Goal: Check status: Check status

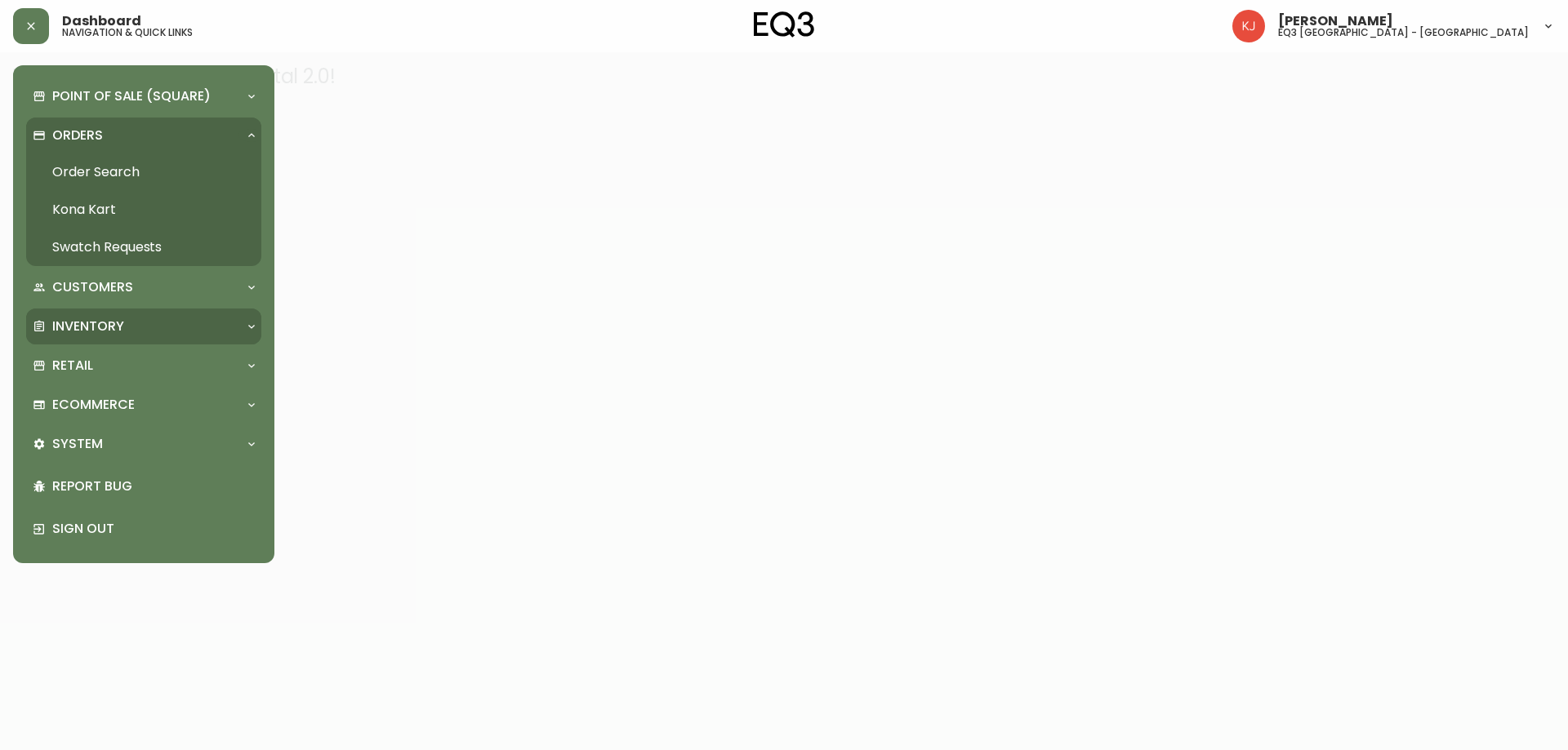
click at [120, 338] on div "Inventory" at bounding box center [144, 327] width 236 height 36
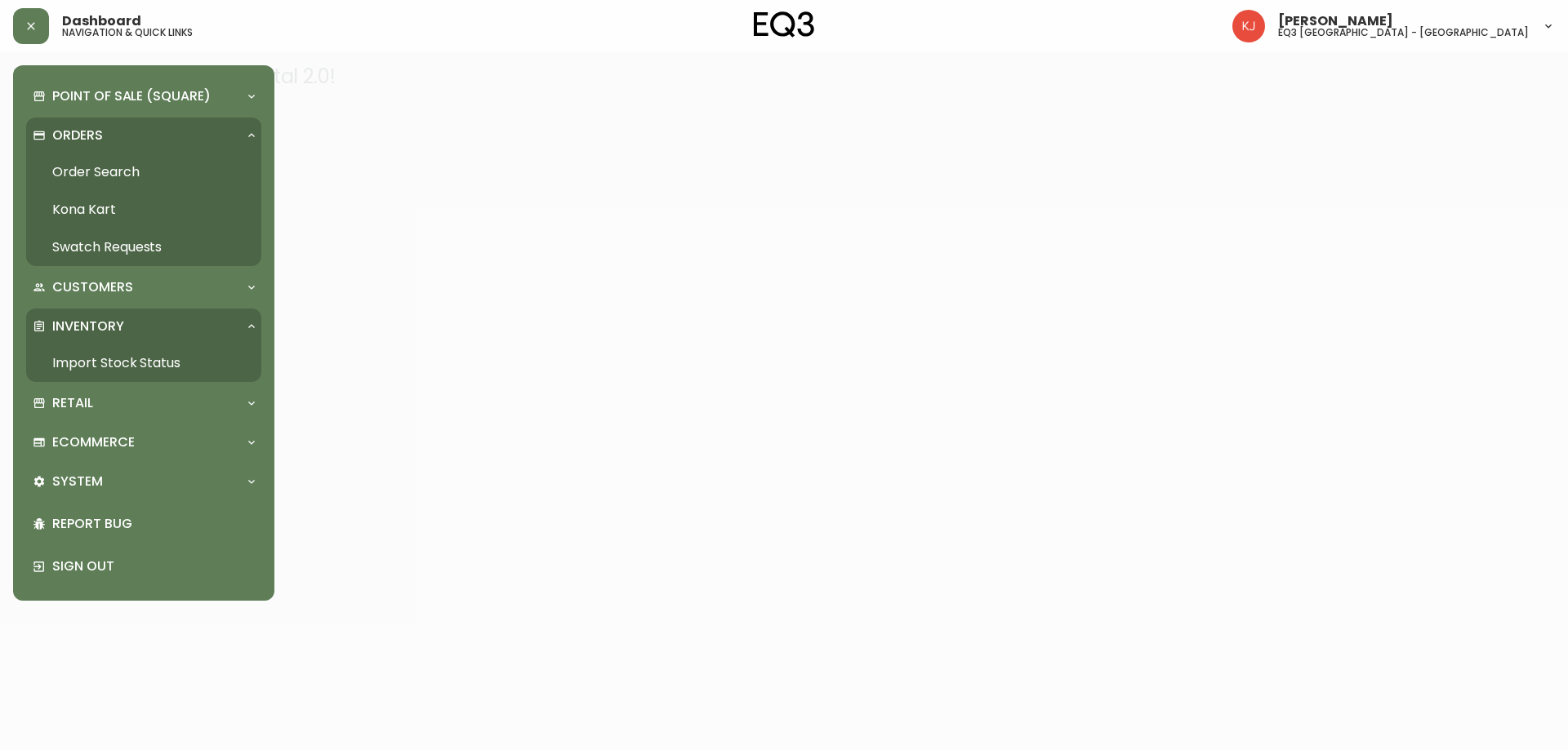
click at [127, 368] on link "Import Stock Status" at bounding box center [144, 363] width 236 height 38
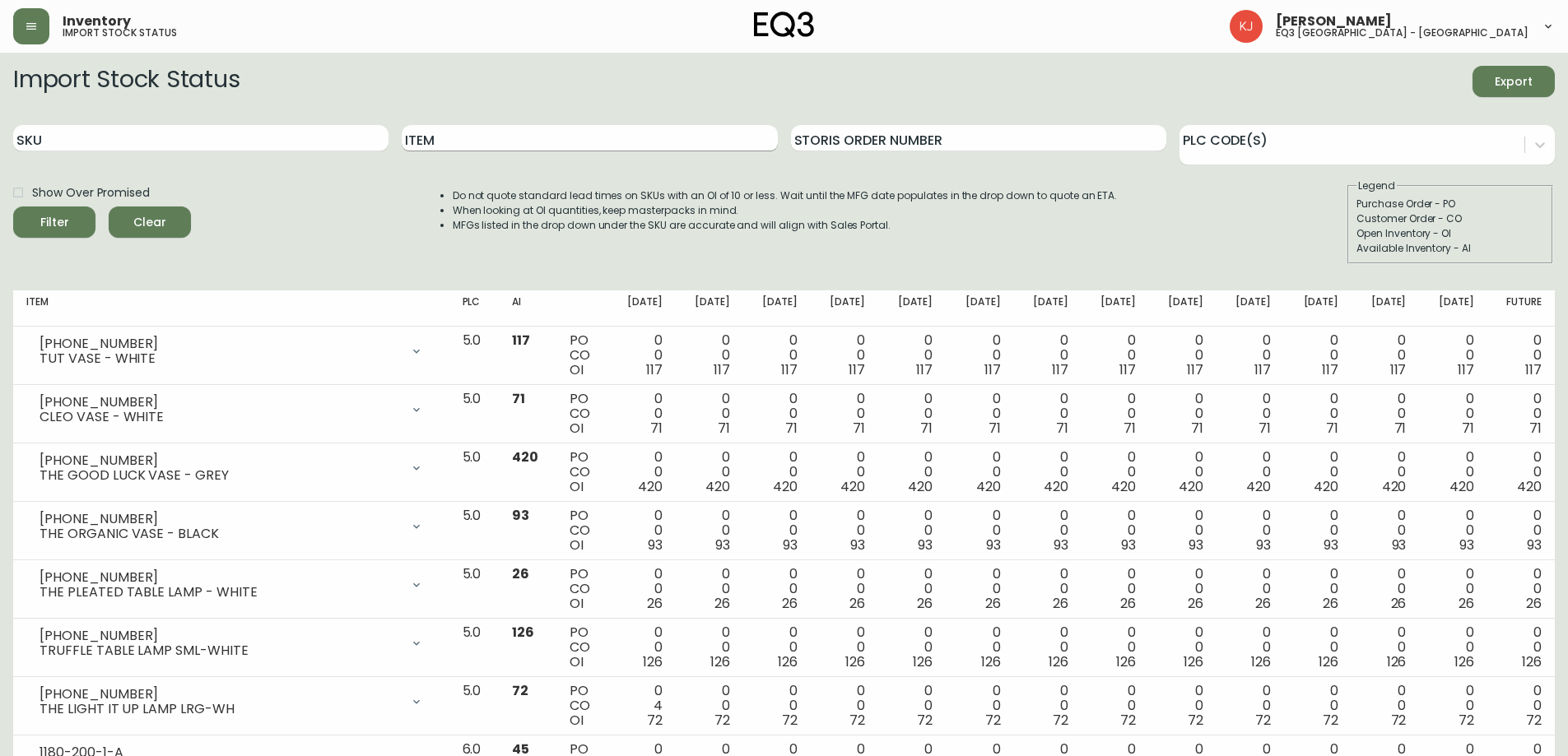
click at [560, 147] on input "Item" at bounding box center [589, 138] width 375 height 26
type input "sienna"
click at [13, 206] on button "Filter" at bounding box center [54, 221] width 83 height 31
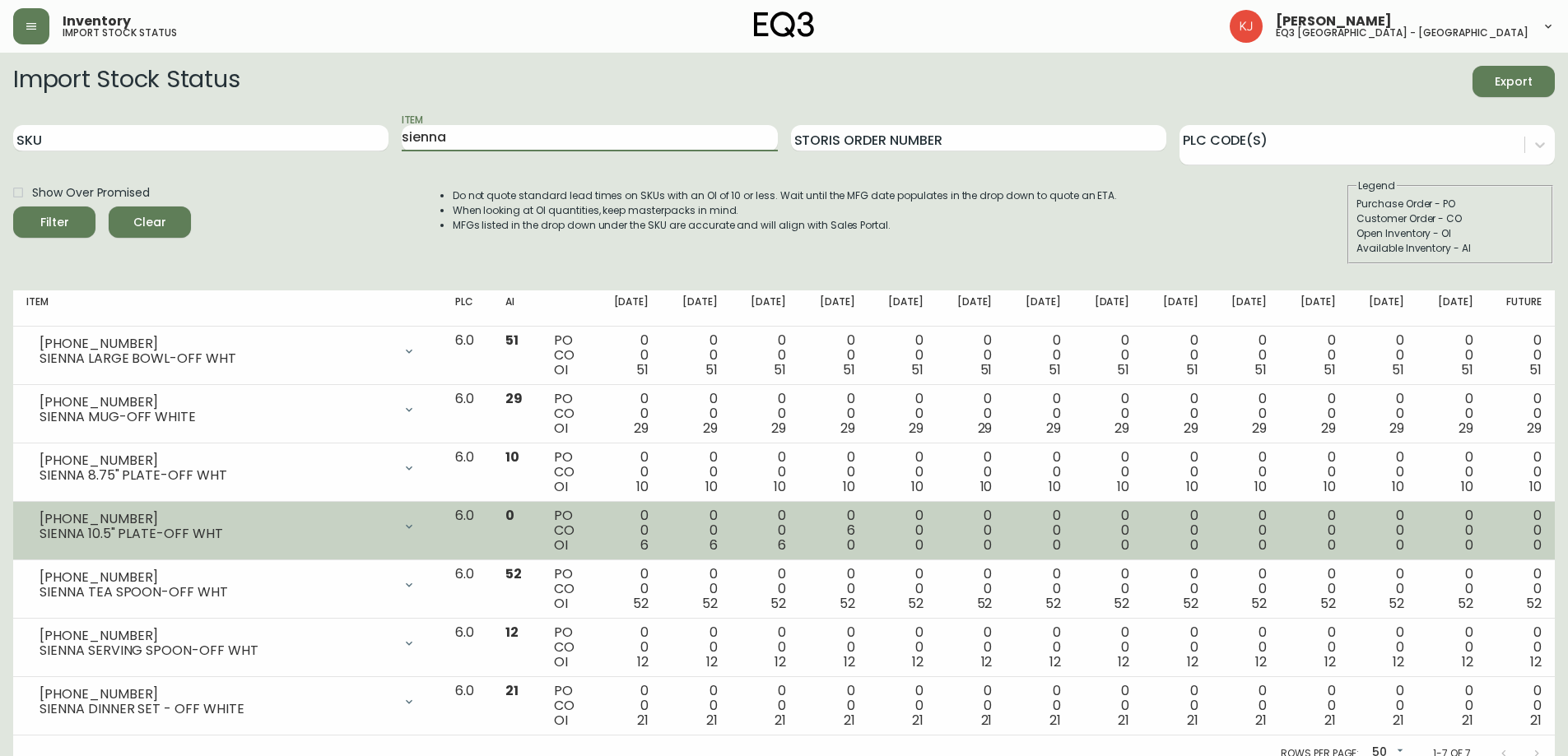
click at [694, 550] on td "0 0 6" at bounding box center [695, 531] width 68 height 59
drag, startPoint x: 671, startPoint y: 546, endPoint x: 656, endPoint y: 546, distance: 15.0
click at [656, 546] on td "0 0 6" at bounding box center [627, 531] width 68 height 59
click at [484, 544] on td "6.0" at bounding box center [467, 531] width 50 height 59
click at [585, 525] on td "PO CO OI" at bounding box center [567, 531] width 53 height 59
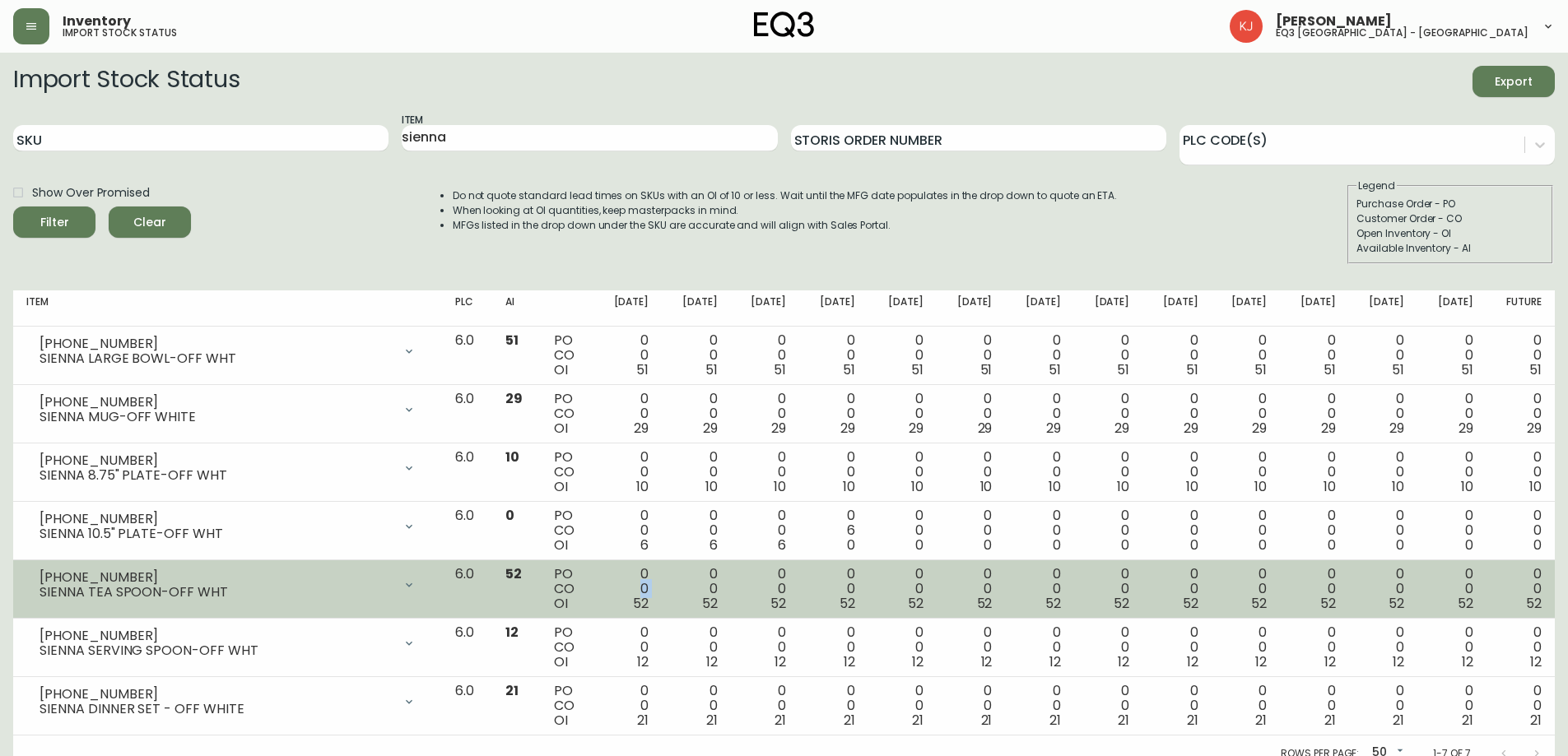
drag, startPoint x: 667, startPoint y: 605, endPoint x: 629, endPoint y: 591, distance: 40.5
click at [629, 591] on td "0 0 52" at bounding box center [627, 589] width 68 height 59
click at [365, 581] on div "[PHONE_NUMBER]" at bounding box center [216, 577] width 353 height 15
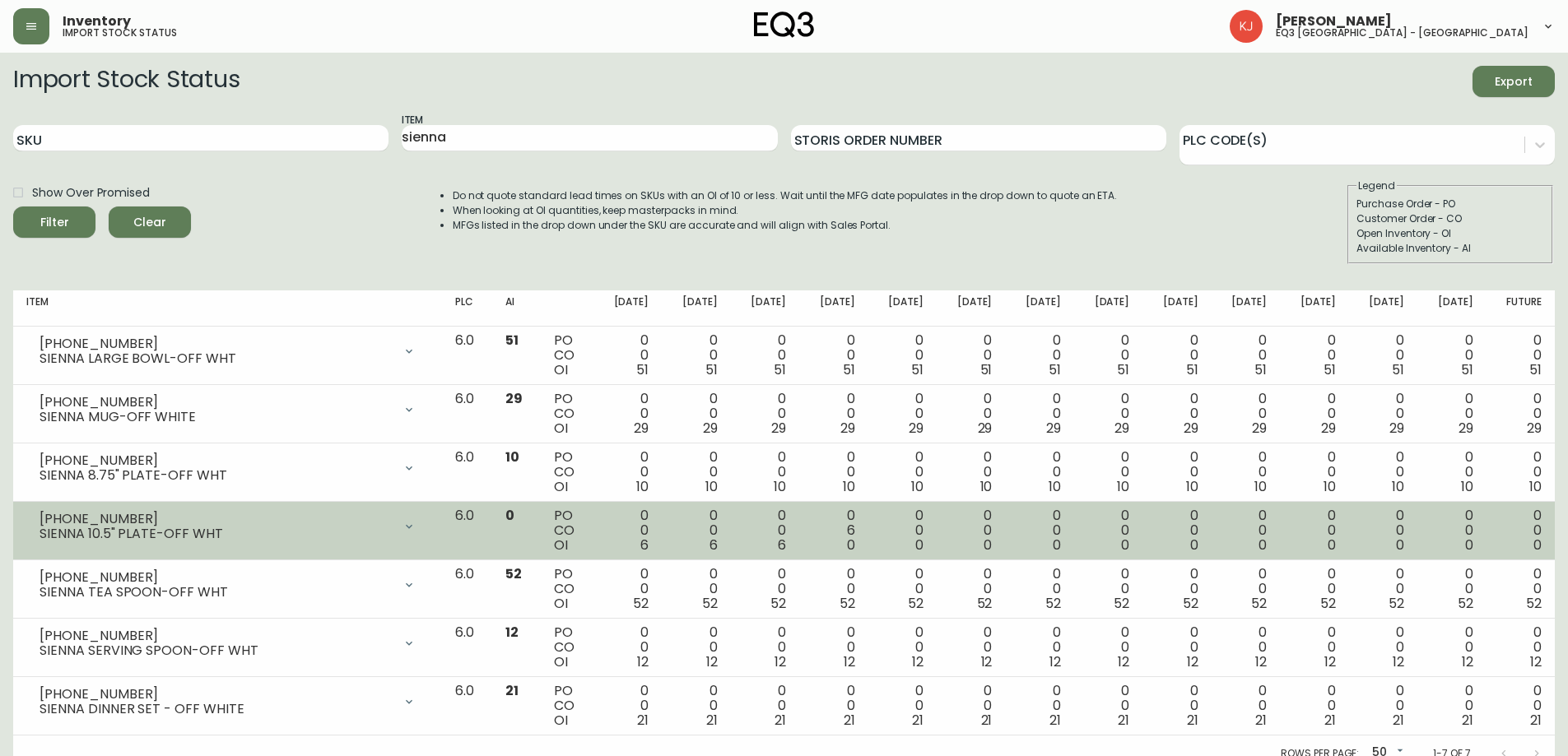
click at [345, 535] on div "SIENNA 10.5" PLATE-OFF WHT" at bounding box center [216, 534] width 353 height 15
drag, startPoint x: 654, startPoint y: 541, endPoint x: 719, endPoint y: 549, distance: 65.5
click at [719, 549] on tr "[PHONE_NUMBER] SIENNA 10.5" PLATE-OFF WHT Opening Balance 6 ( [DATE] ) Availabl…" at bounding box center [784, 531] width 1542 height 59
click at [717, 549] on div "0 0 6" at bounding box center [696, 531] width 42 height 45
drag, startPoint x: 719, startPoint y: 549, endPoint x: 644, endPoint y: 554, distance: 75.2
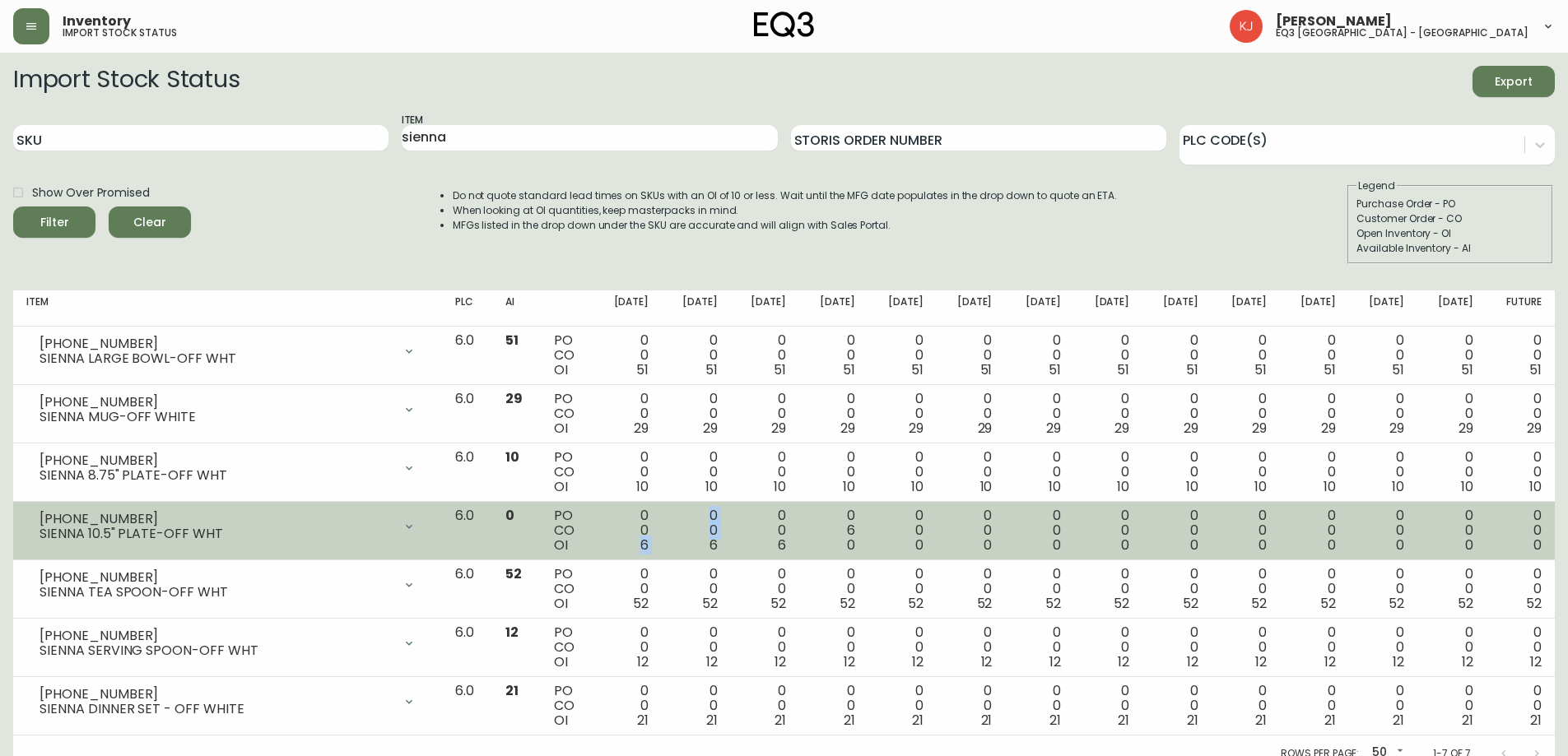
click at [644, 554] on tr "[PHONE_NUMBER] SIENNA 10.5" PLATE-OFF WHT Opening Balance 6 ( [DATE] ) Availabl…" at bounding box center [784, 531] width 1542 height 59
click at [699, 550] on td "0 0 6" at bounding box center [695, 531] width 68 height 59
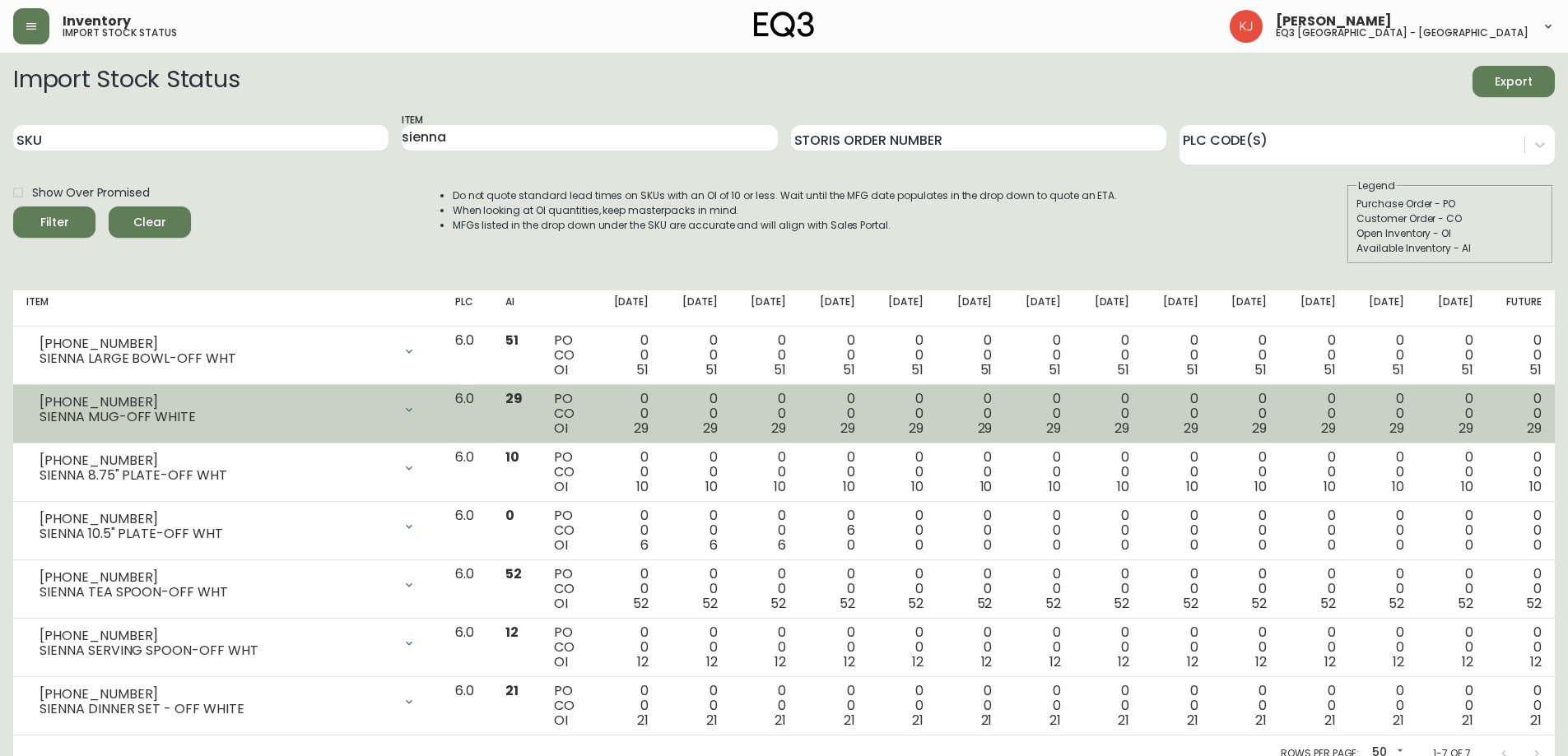
click at [661, 417] on td "0 0 29" at bounding box center [627, 414] width 68 height 59
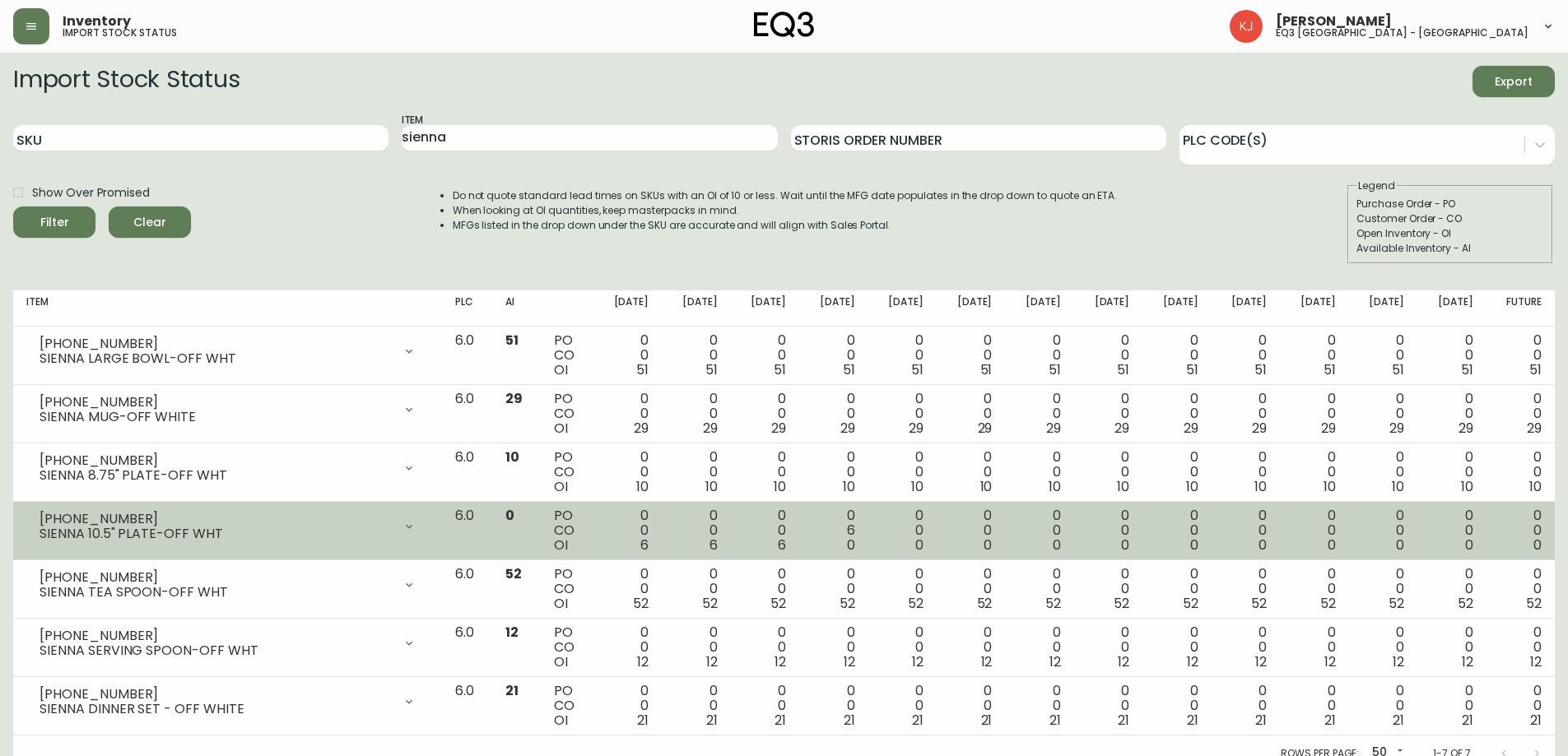
drag, startPoint x: 136, startPoint y: 510, endPoint x: 32, endPoint y: 515, distance: 104.1
click at [39, 515] on div "[PHONE_NUMBER] SIENNA 10.5" PLATE-OFF WHT" at bounding box center [227, 527] width 403 height 36
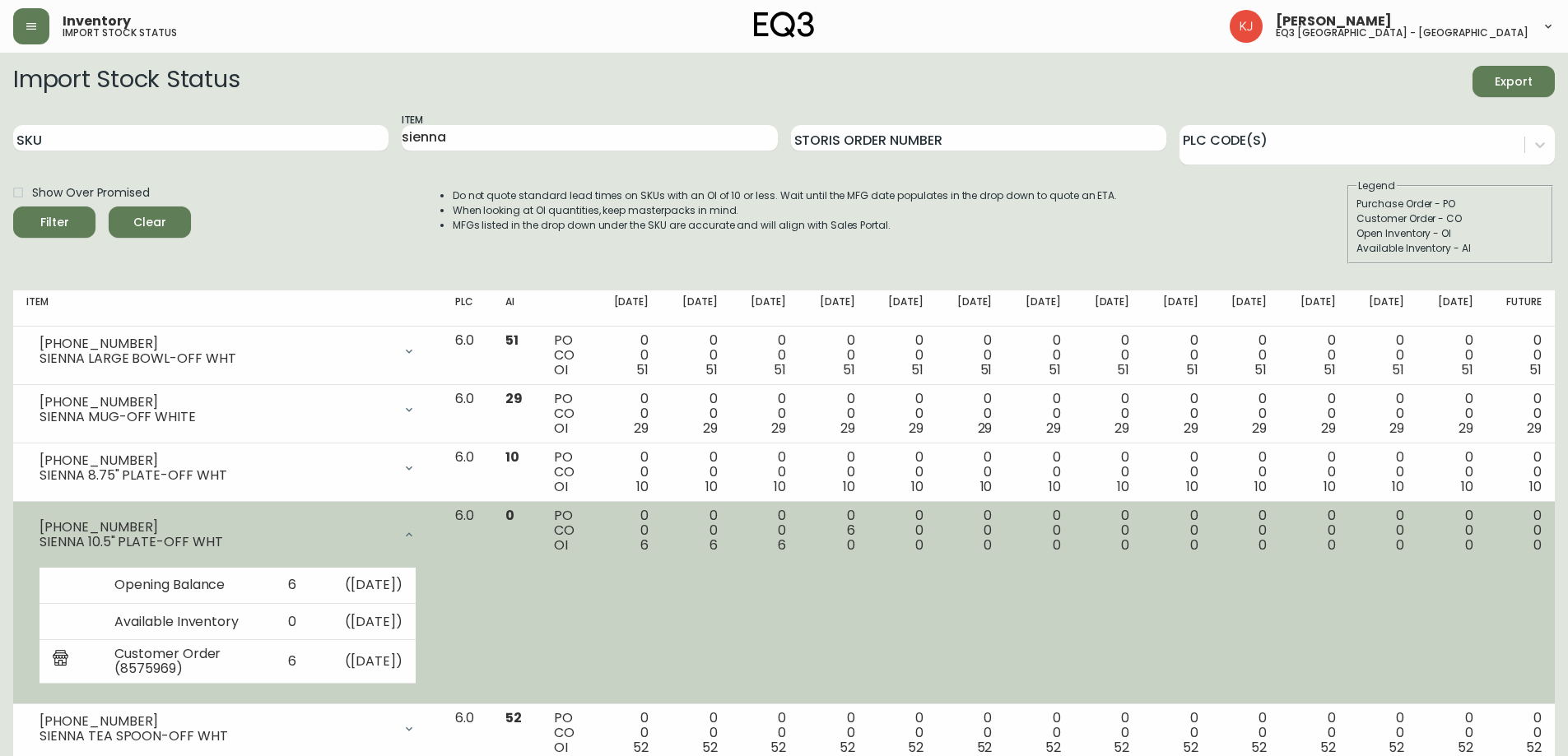
drag, startPoint x: 32, startPoint y: 515, endPoint x: 51, endPoint y: 519, distance: 19.4
click at [51, 519] on div "[PHONE_NUMBER] SIENNA 10.5" PLATE-OFF WHT" at bounding box center [227, 535] width 403 height 53
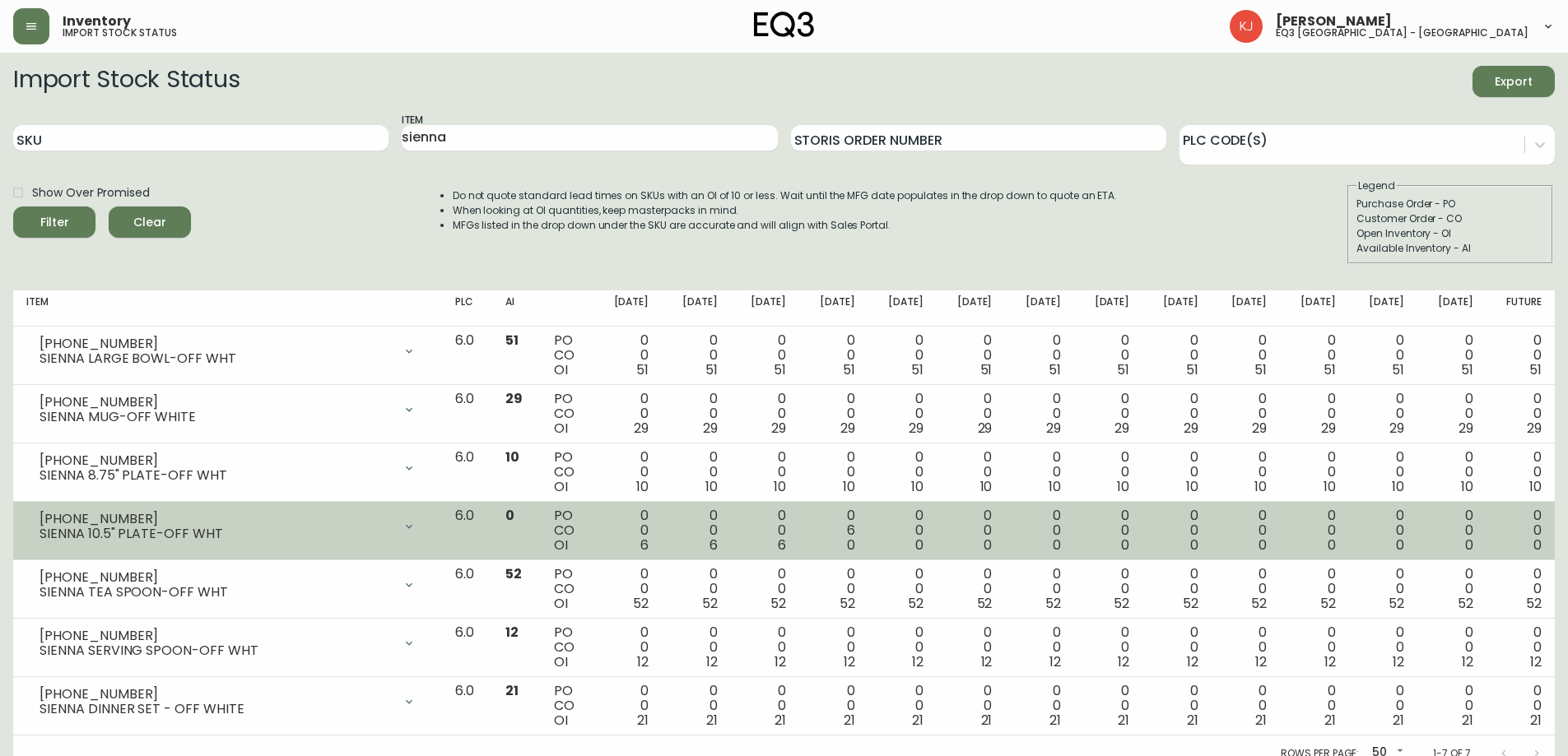
click at [54, 522] on div "[PHONE_NUMBER]" at bounding box center [216, 519] width 353 height 15
